Goal: Find contact information: Obtain details needed to contact an individual or organization

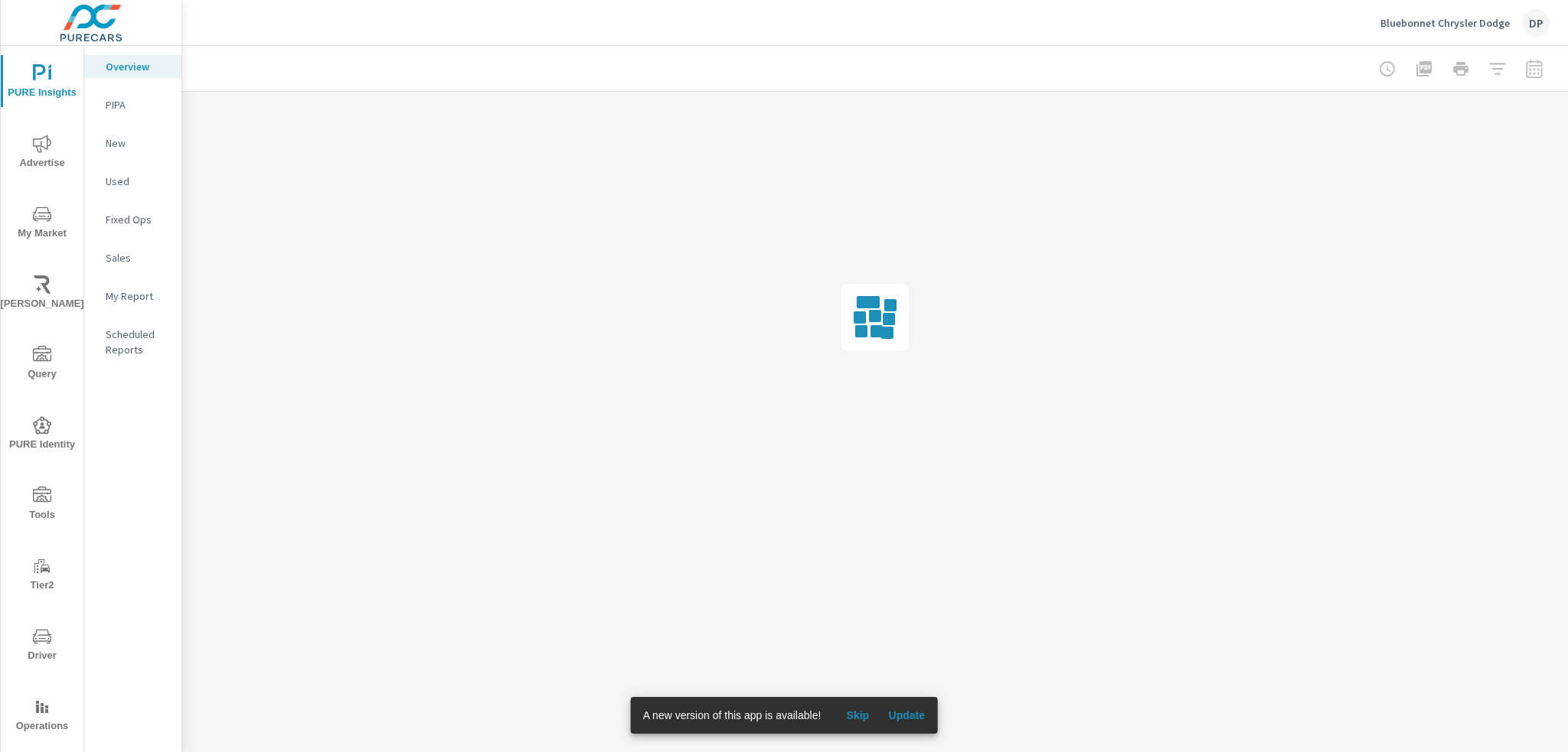
click at [915, 712] on span "Update" at bounding box center [906, 716] width 37 height 14
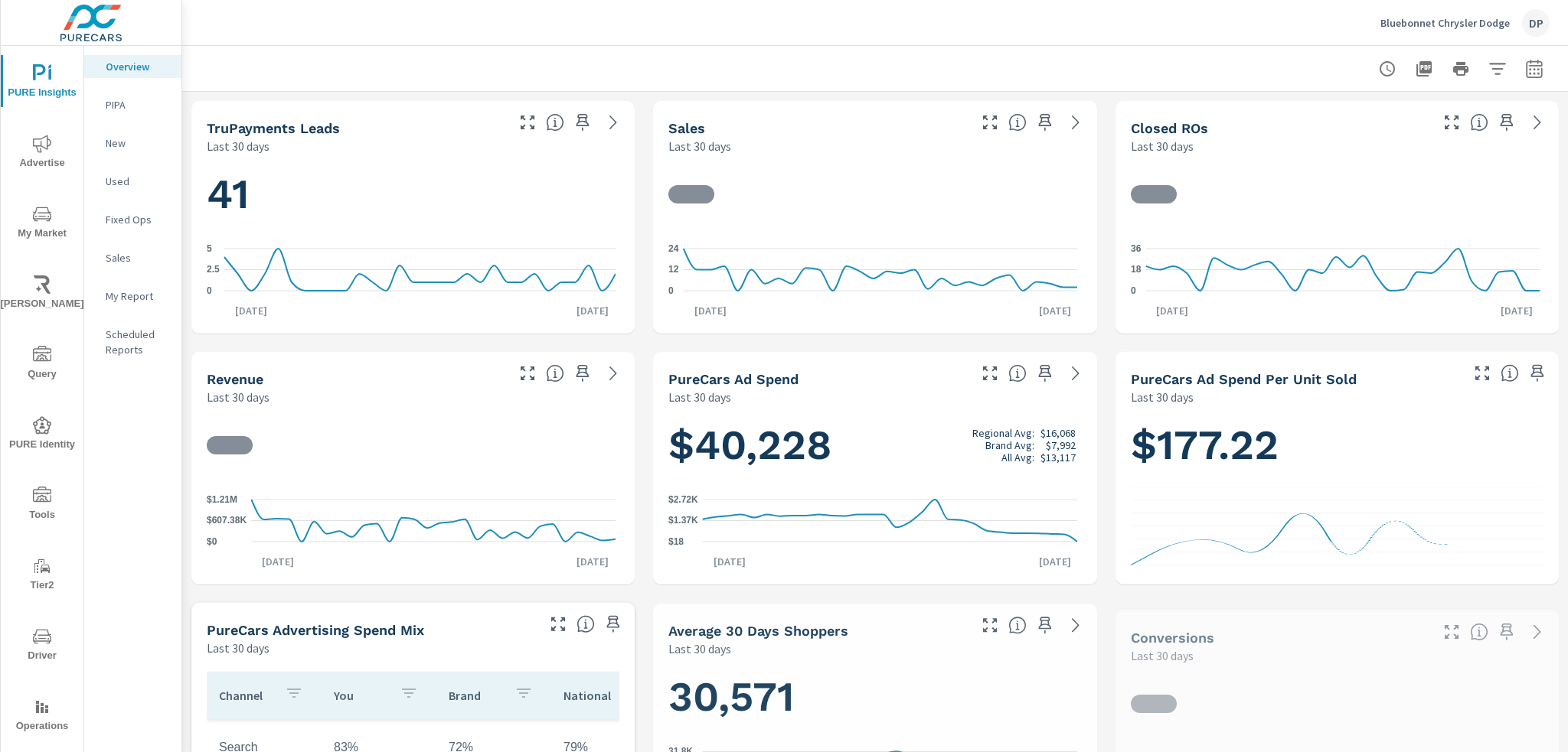
scroll to position [30, 0]
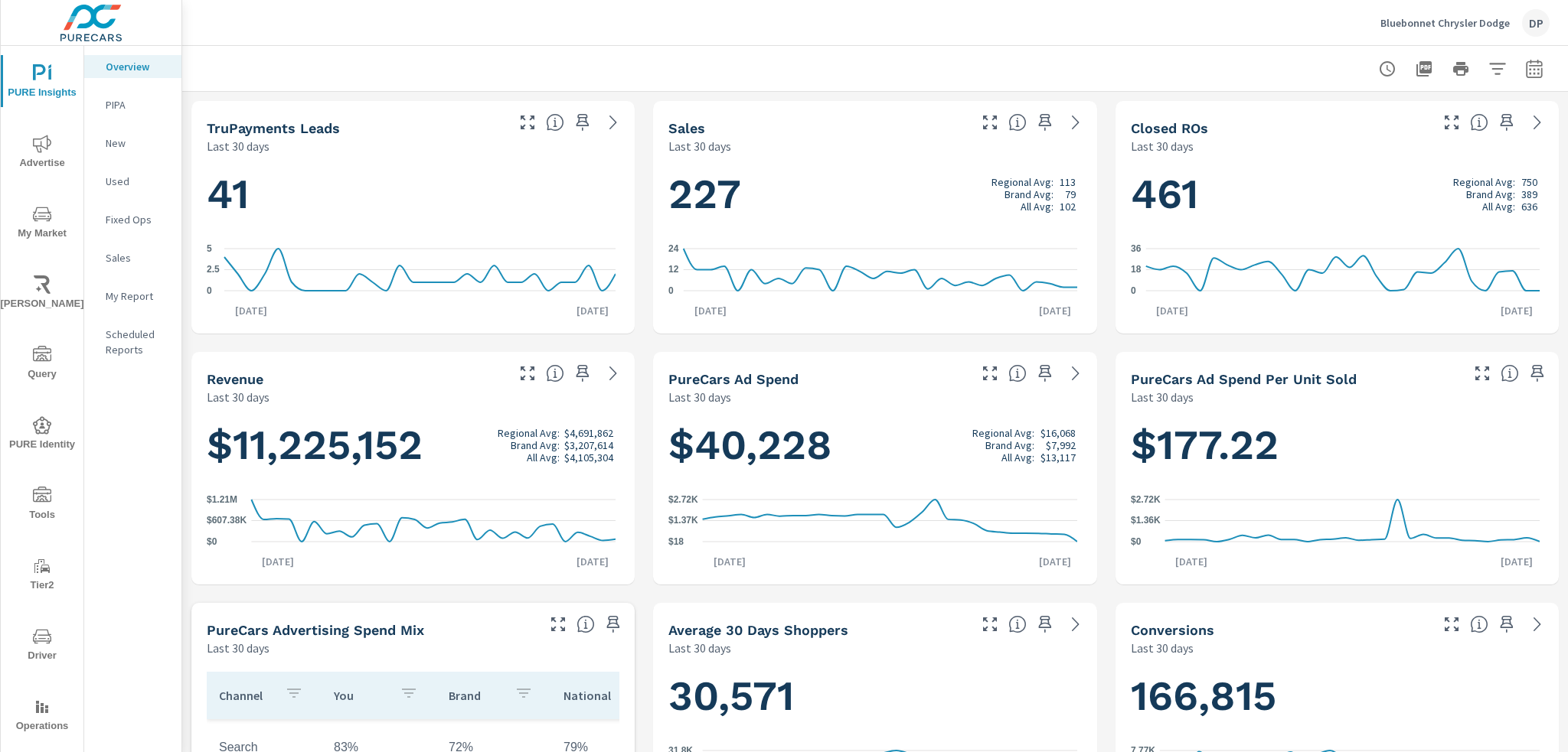
click at [1359, 78] on div at bounding box center [875, 68] width 1349 height 45
click at [1535, 18] on div "DP" at bounding box center [1535, 22] width 27 height 27
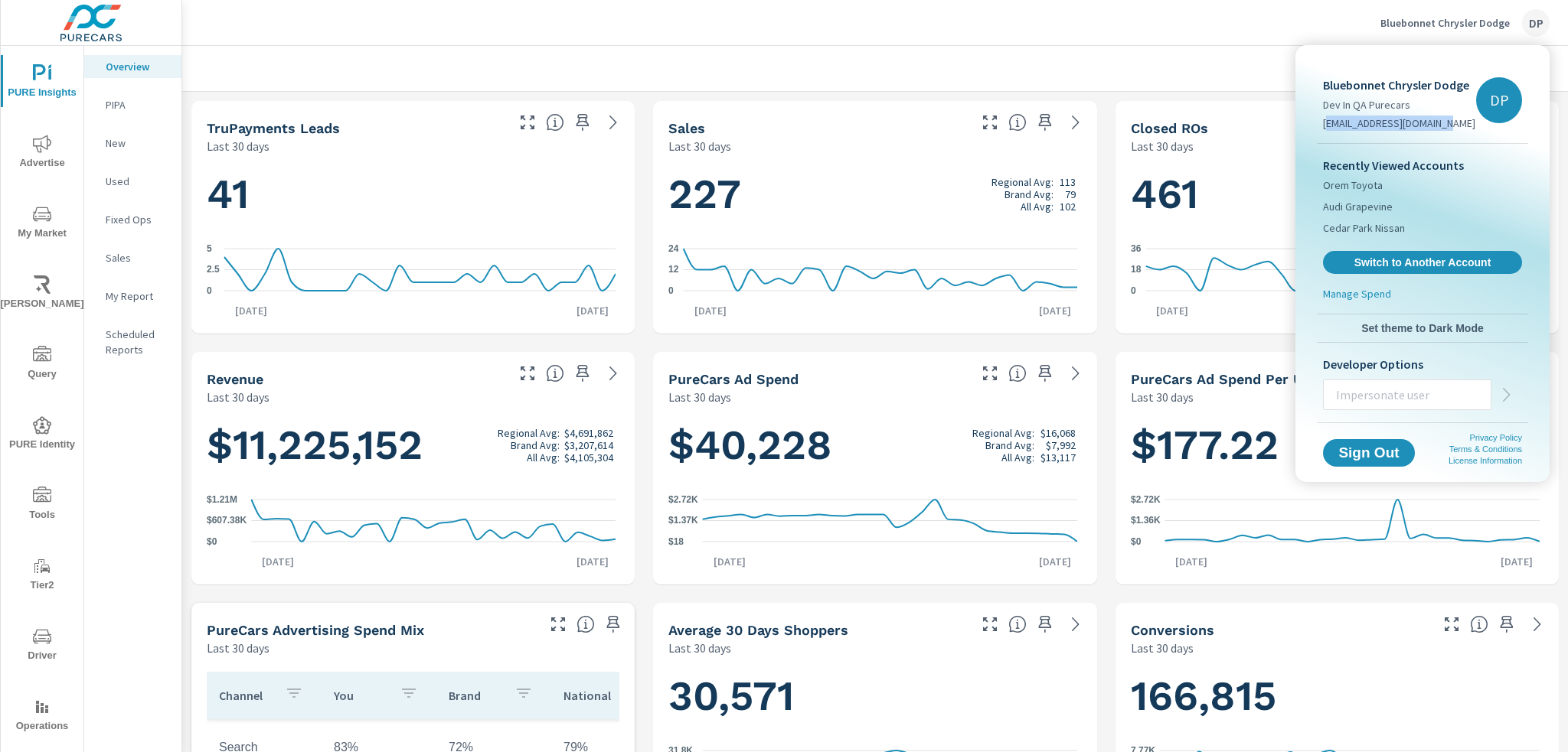
drag, startPoint x: 1326, startPoint y: 119, endPoint x: 1452, endPoint y: 126, distance: 126.2
click at [1452, 126] on p "[EMAIL_ADDRESS][DOMAIN_NAME]" at bounding box center [1398, 122] width 152 height 15
click at [1351, 120] on p "[EMAIL_ADDRESS][DOMAIN_NAME]" at bounding box center [1398, 122] width 152 height 15
click at [1322, 125] on p "[EMAIL_ADDRESS][DOMAIN_NAME]" at bounding box center [1398, 122] width 152 height 15
drag, startPoint x: 1322, startPoint y: 125, endPoint x: 1452, endPoint y: 131, distance: 130.1
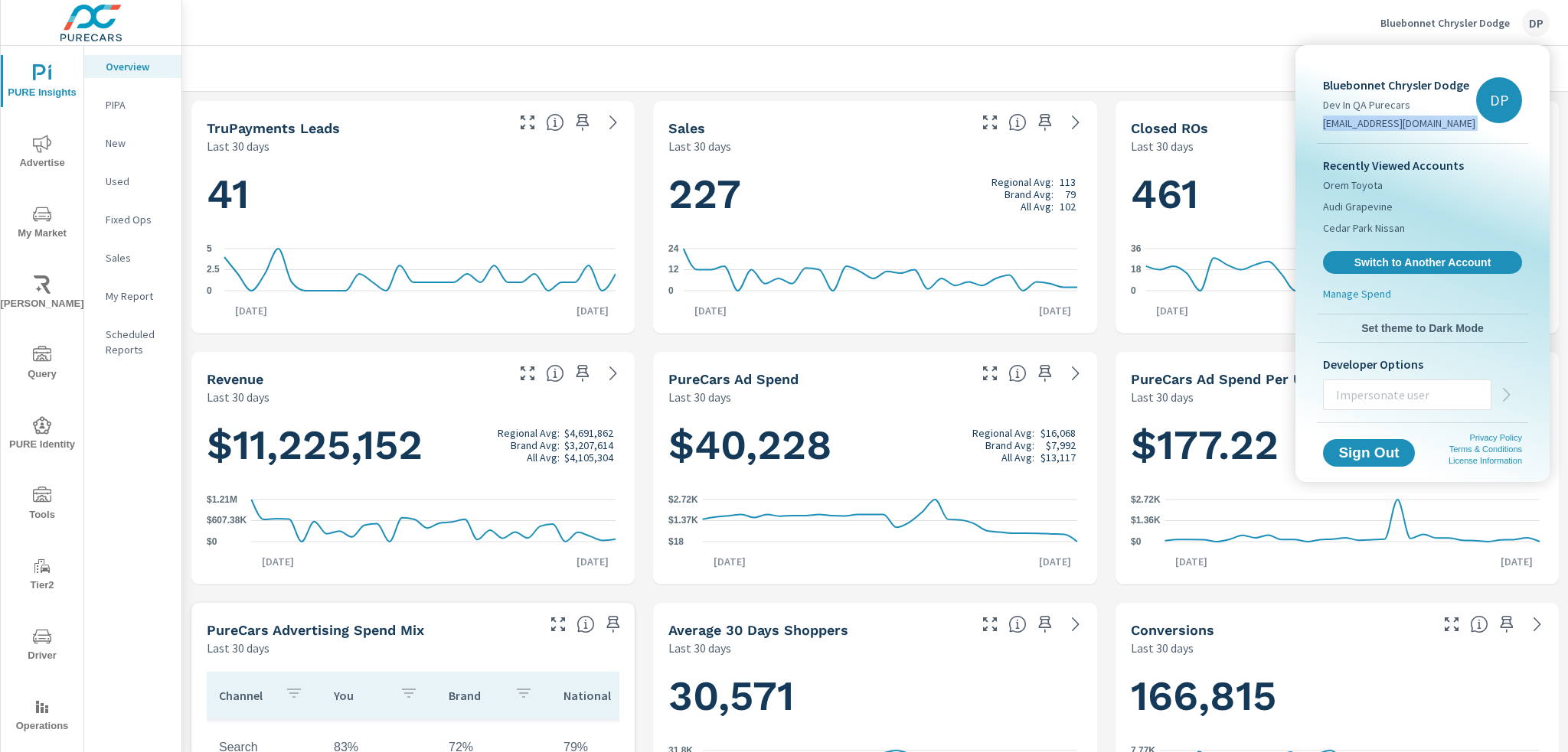
click at [1452, 131] on div "Bluebonnet Chrysler Dodge Dev In QA Purecars [EMAIL_ADDRESS][DOMAIN_NAME]" at bounding box center [1398, 107] width 152 height 62
copy div "[EMAIL_ADDRESS][DOMAIN_NAME] DP"
click at [1530, 22] on div at bounding box center [784, 376] width 1568 height 752
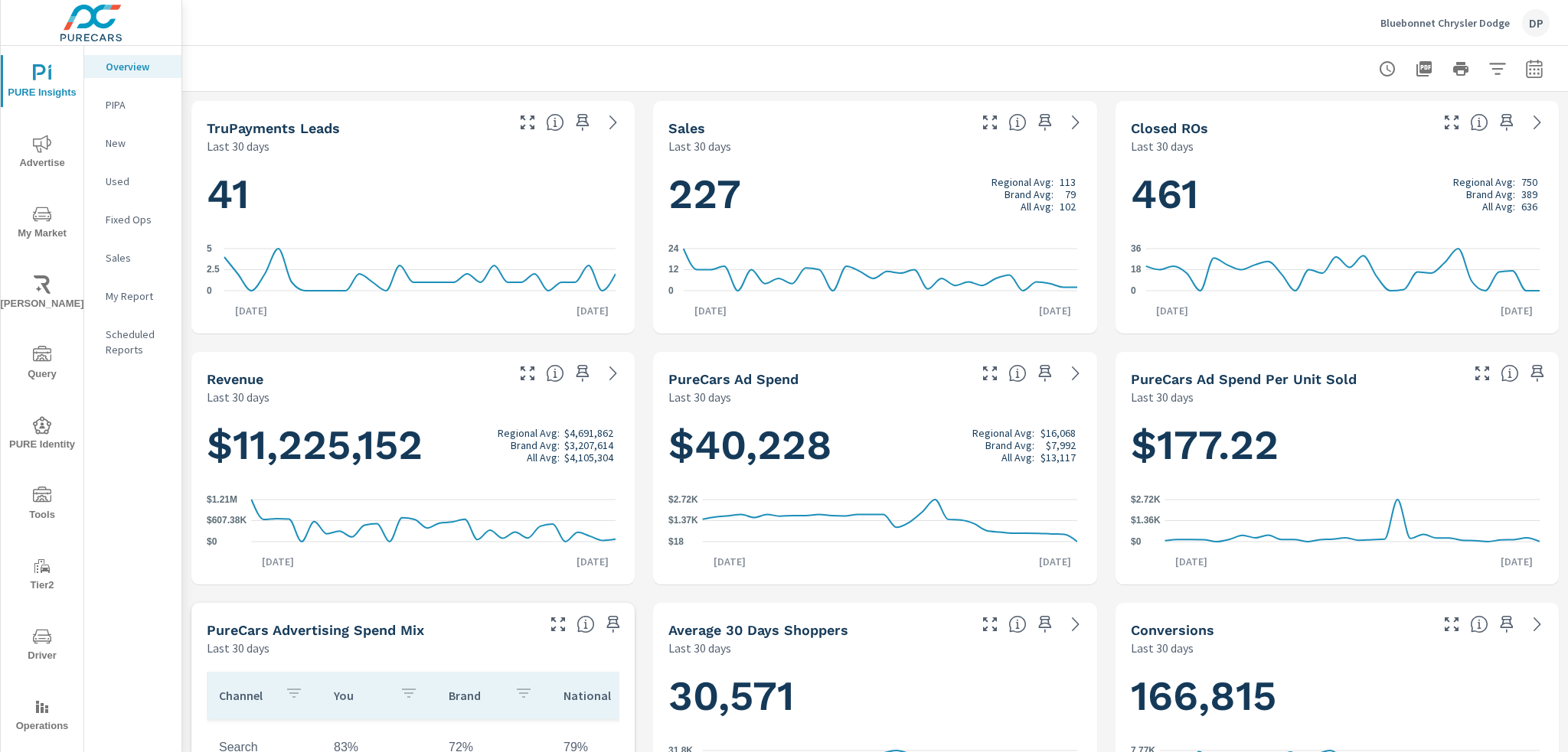
click at [1535, 26] on div "DP" at bounding box center [1535, 22] width 27 height 27
